Goal: Find specific page/section

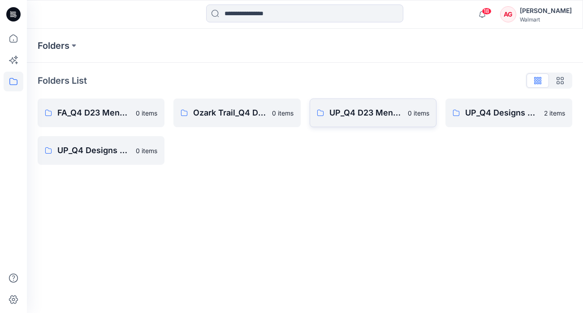
click at [338, 123] on link "UP_Q4 D23 Mens Outerwear 0 items" at bounding box center [373, 113] width 127 height 29
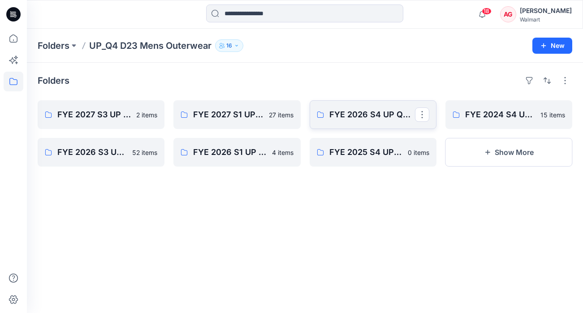
click at [380, 123] on link "FYE 2026 S4 UP Q4 Men's Outerwear" at bounding box center [373, 114] width 127 height 29
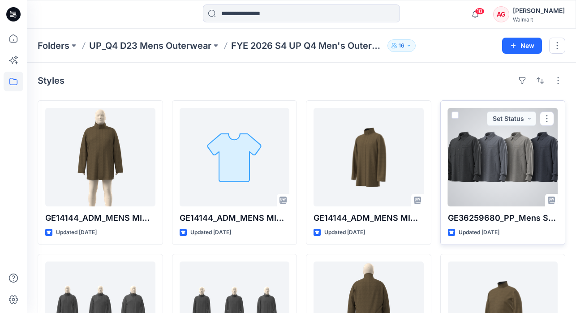
scroll to position [247, 0]
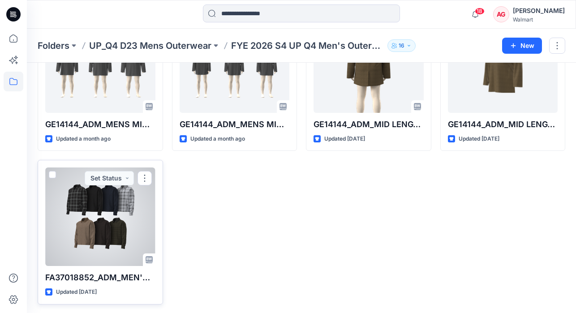
click at [112, 254] on div at bounding box center [100, 217] width 110 height 99
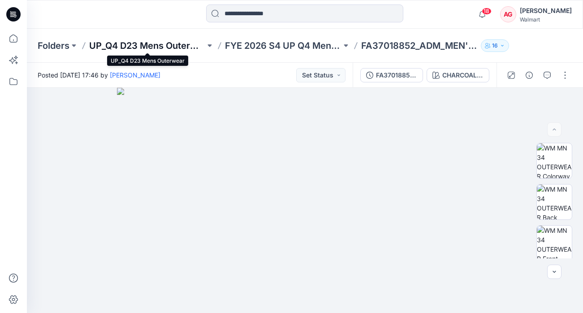
click at [138, 44] on p "UP_Q4 D23 Mens Outerwear" at bounding box center [147, 45] width 116 height 13
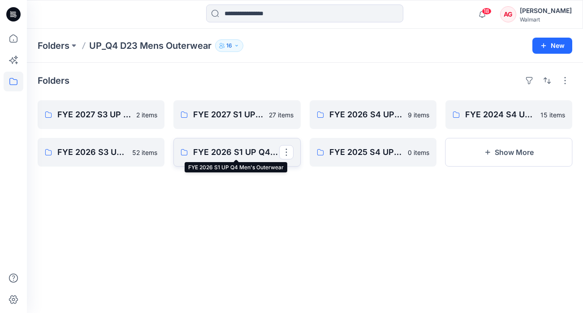
click at [232, 148] on p "FYE 2026 S1 UP Q4 Men's Outerwear" at bounding box center [236, 152] width 86 height 13
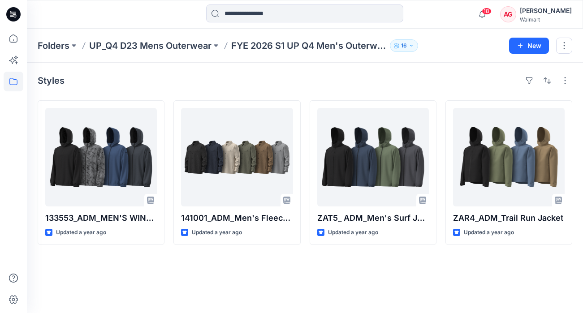
click at [337, 92] on div "Styles 133553_ADM_MEN'S WINDBREAKER Updated a year ago 141001_ADM_Men's Fleece …" at bounding box center [305, 188] width 556 height 251
click at [169, 46] on p "UP_Q4 D23 Mens Outerwear" at bounding box center [150, 45] width 122 height 13
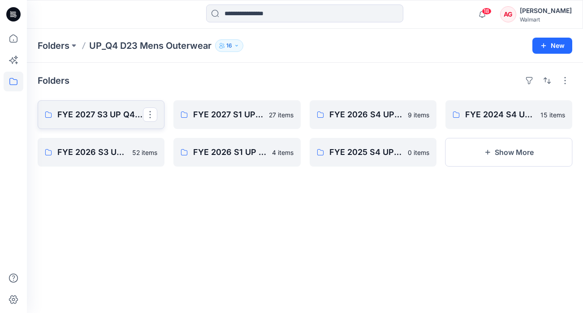
click at [71, 120] on p "FYE 2027 S3 UP Q4 Men's Outerwear" at bounding box center [100, 114] width 86 height 13
